Goal: Transaction & Acquisition: Purchase product/service

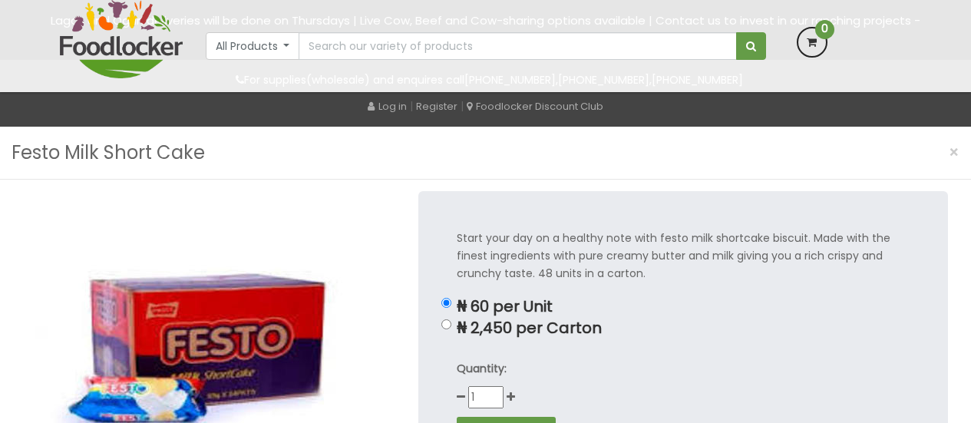
scroll to position [153, 0]
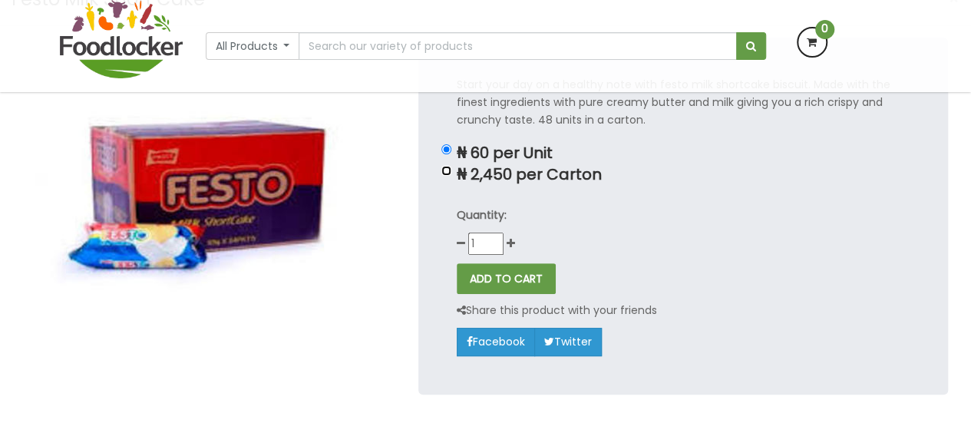
click at [446, 171] on input "₦ 2,450 per Carton" at bounding box center [446, 171] width 10 height 10
radio input "true"
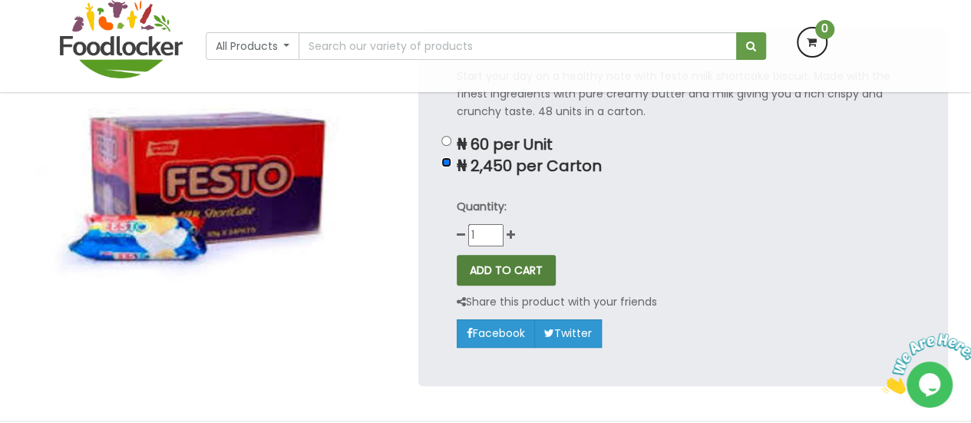
scroll to position [0, 0]
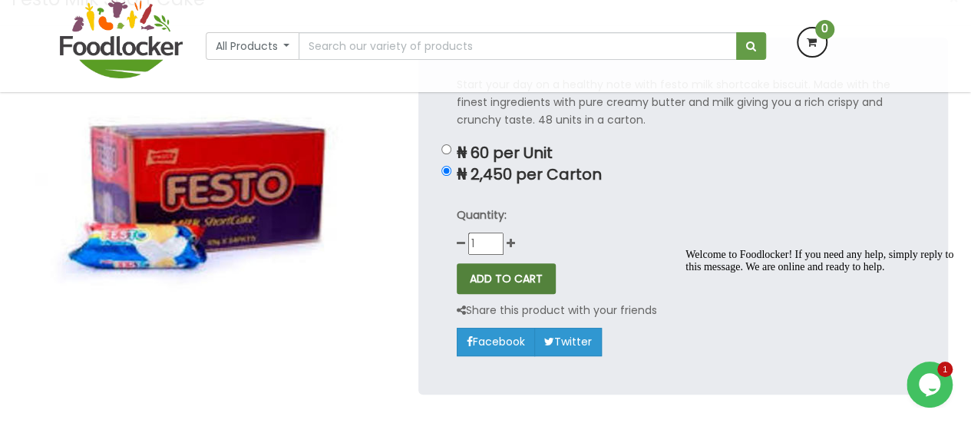
click at [515, 275] on button "ADD TO CART" at bounding box center [506, 278] width 99 height 31
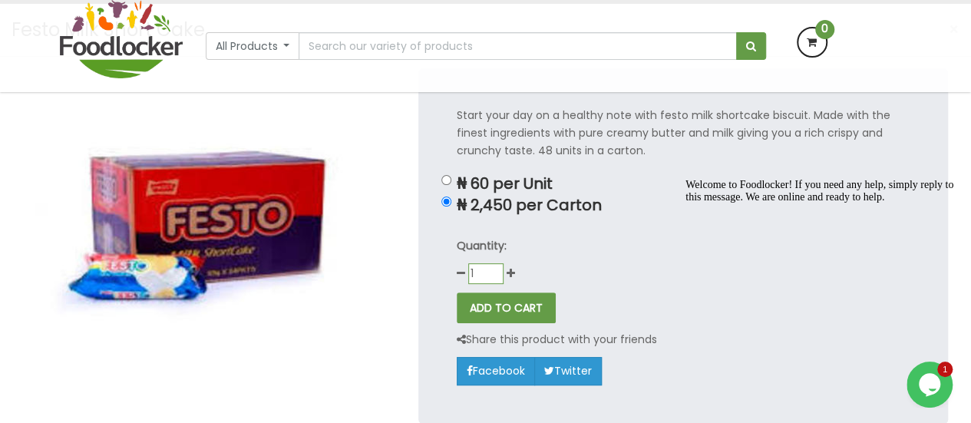
scroll to position [153, 0]
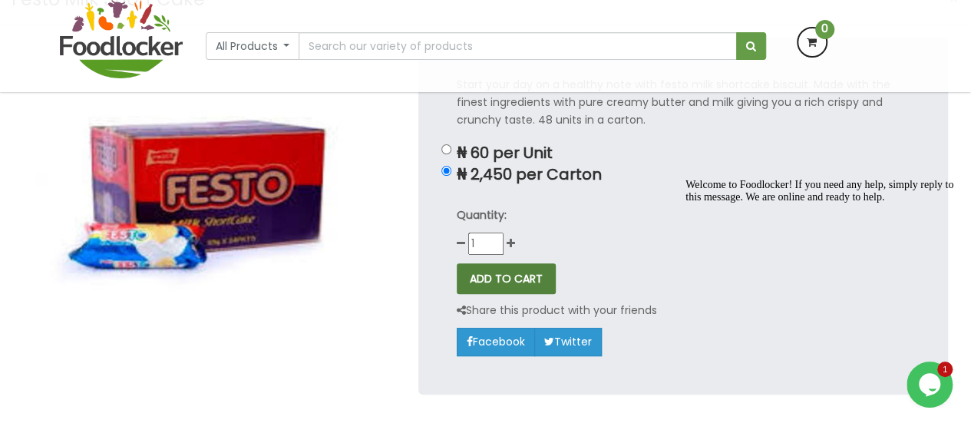
click at [503, 276] on button "ADD TO CART" at bounding box center [506, 278] width 99 height 31
click at [588, 266] on div "ADD TO CART" at bounding box center [683, 278] width 453 height 31
click at [509, 269] on button "ADD TO CART" at bounding box center [506, 278] width 99 height 31
click at [635, 265] on div "ADD TO CART" at bounding box center [683, 278] width 453 height 31
click at [518, 243] on div "Quantity: 1" at bounding box center [683, 230] width 453 height 48
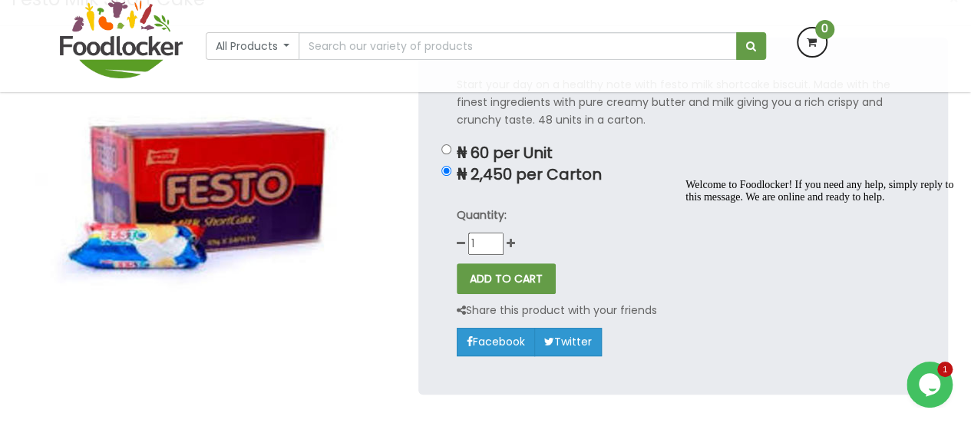
click at [516, 243] on div "Quantity: 1" at bounding box center [683, 230] width 453 height 48
click at [513, 243] on icon at bounding box center [511, 243] width 8 height 11
click at [457, 244] on icon at bounding box center [461, 243] width 8 height 11
type input "1"
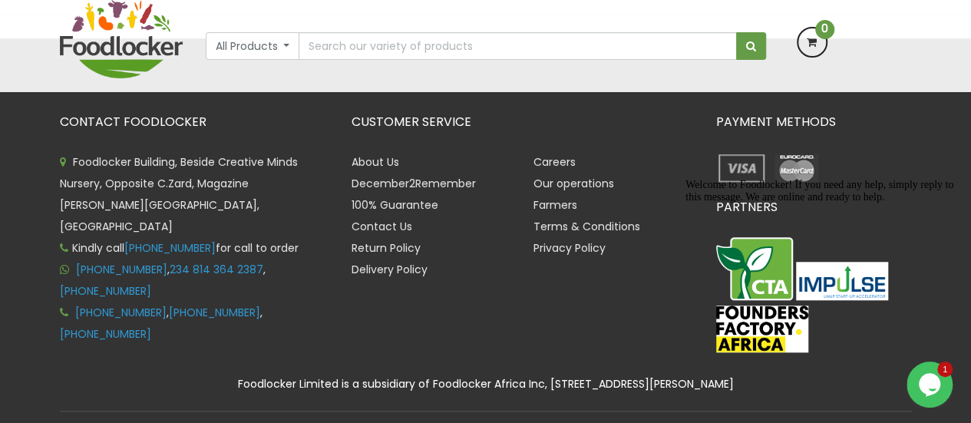
scroll to position [613, 0]
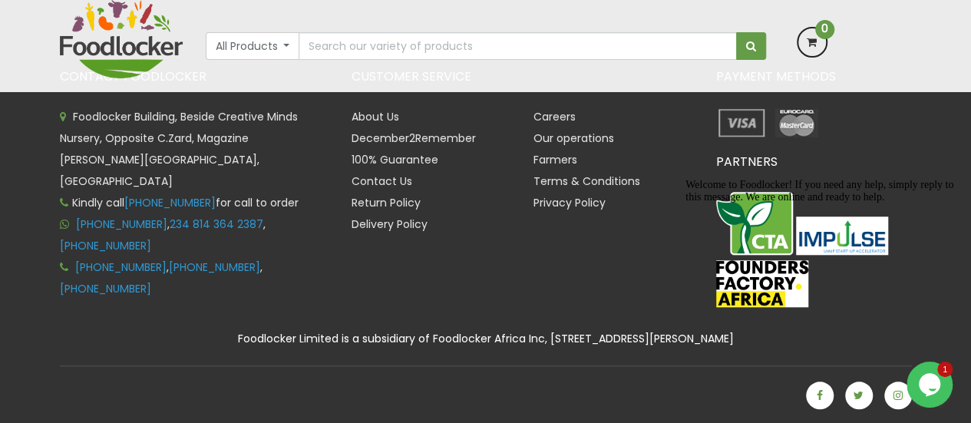
click at [932, 381] on icon "Chat widget" at bounding box center [929, 384] width 21 height 23
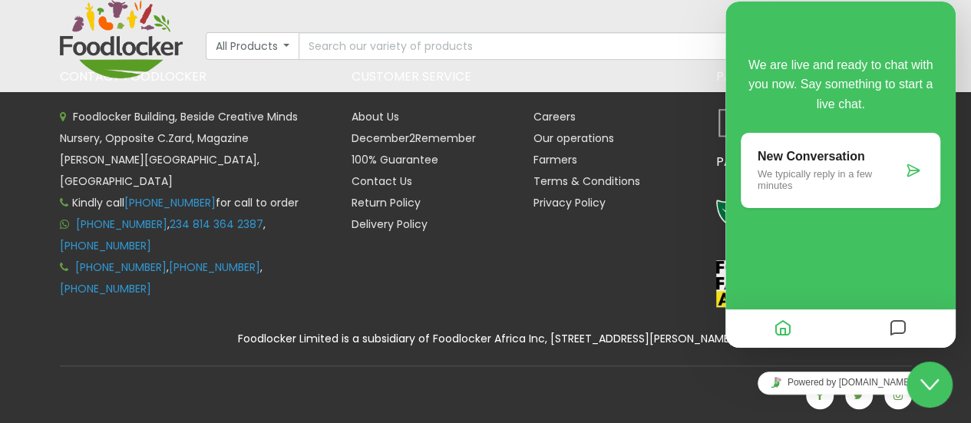
click at [830, 221] on div "We are live and ready to chat with you now. Say something to start a live chat.…" at bounding box center [840, 167] width 230 height 239
drag, startPoint x: 850, startPoint y: 173, endPoint x: 903, endPoint y: 176, distance: 53.8
click at [849, 175] on p "We typically reply in a few minutes" at bounding box center [830, 179] width 144 height 23
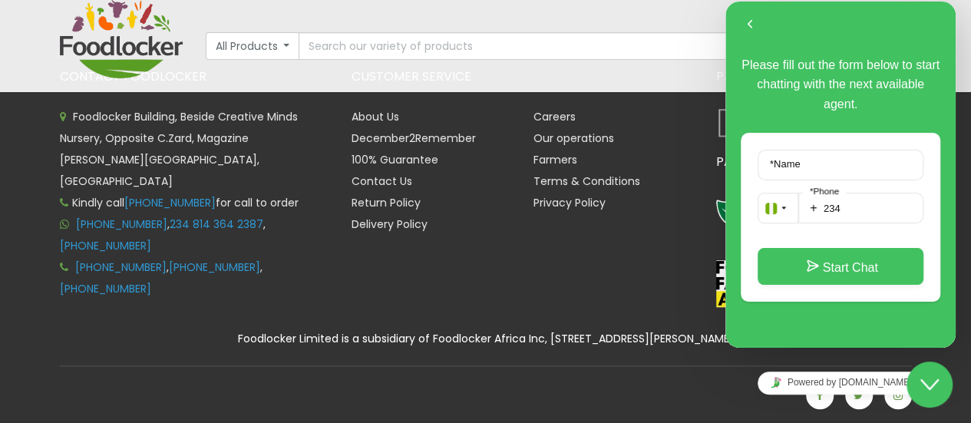
click at [671, 28] on div "All Products All Products Baby Food [GEOGRAPHIC_DATA] Biscuit Cereals Condiment…" at bounding box center [486, 41] width 560 height 37
click at [528, 107] on div "Careers Our operations Farmers Terms & Conditions Privacy Policy" at bounding box center [613, 170] width 183 height 129
click at [752, 21] on button "Back" at bounding box center [750, 24] width 25 height 23
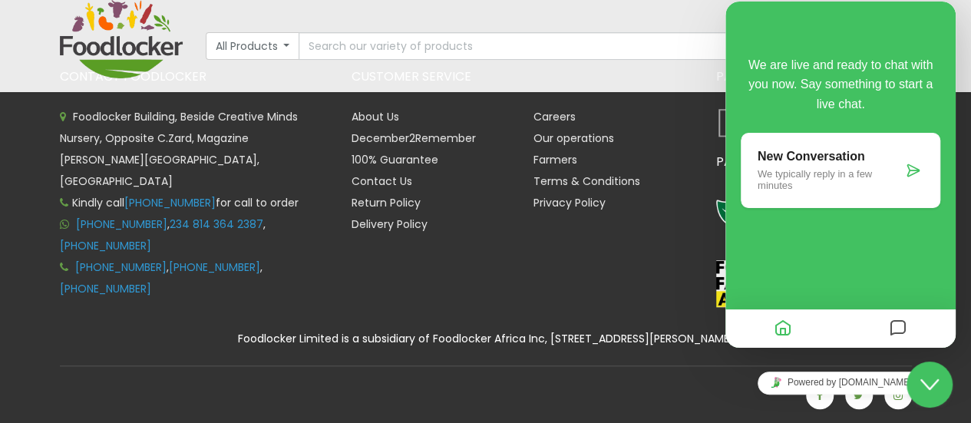
click at [752, 22] on div "We are live and ready to chat with you now. Say something to start a live chat.…" at bounding box center [840, 175] width 230 height 346
click at [632, 39] on input "text" at bounding box center [517, 46] width 437 height 28
click at [487, 54] on input "text" at bounding box center [517, 46] width 437 height 28
click at [610, 71] on div "All Products All Products Baby Food Baking Biscuit" at bounding box center [485, 46] width 875 height 92
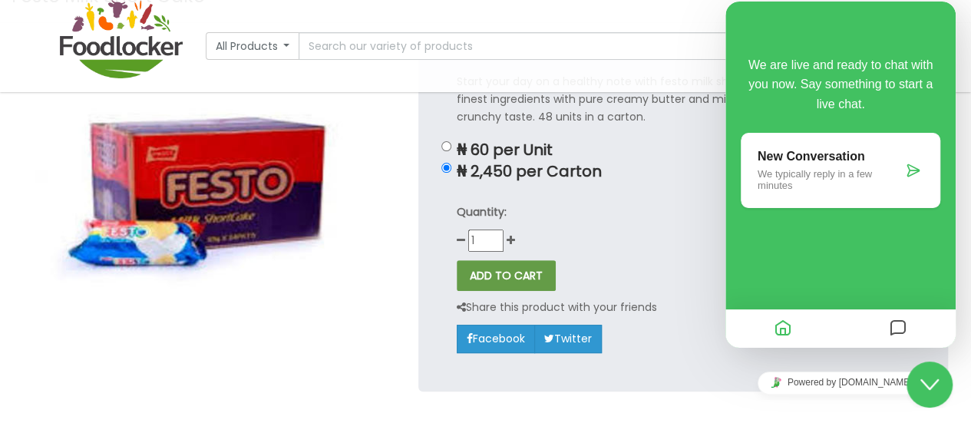
scroll to position [0, 0]
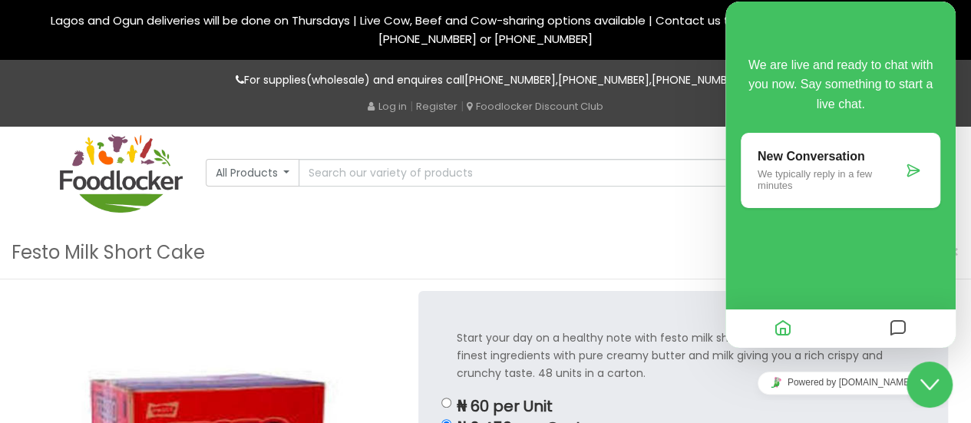
click at [939, 387] on div "Close Chat This icon closes the chat window." at bounding box center [929, 384] width 46 height 18
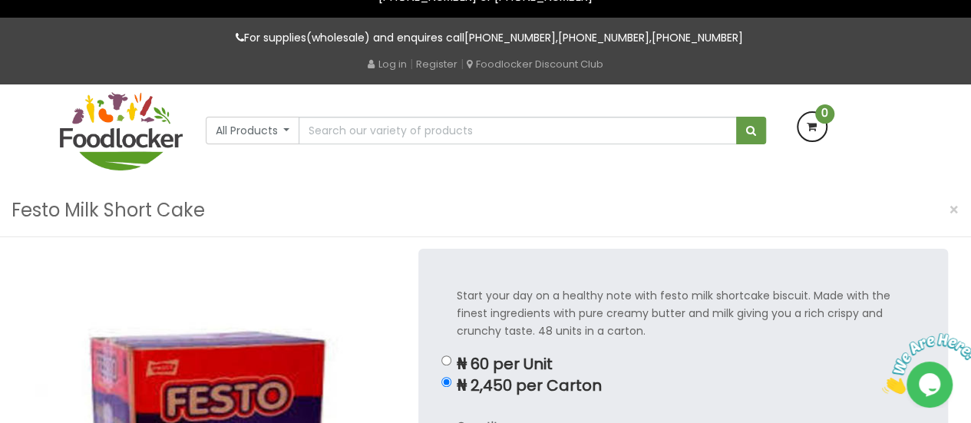
scroll to position [77, 0]
